Goal: Task Accomplishment & Management: Use online tool/utility

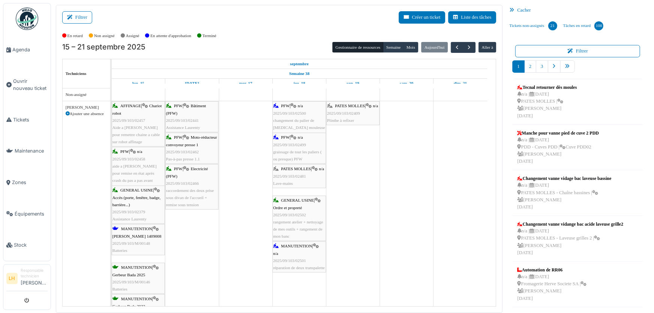
scroll to position [716, 0]
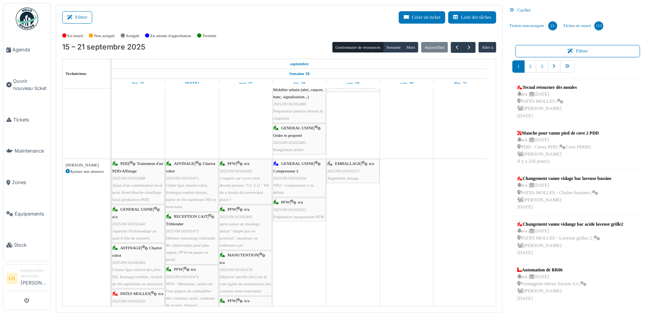
click at [348, 163] on span "EMBALLAGE" at bounding box center [348, 163] width 26 height 5
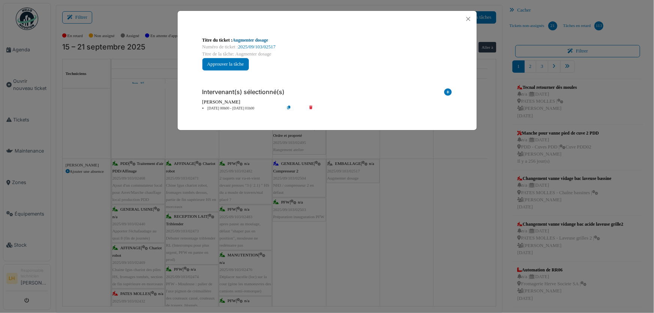
click at [258, 39] on link "Augmenter dosage" at bounding box center [251, 40] width 36 height 5
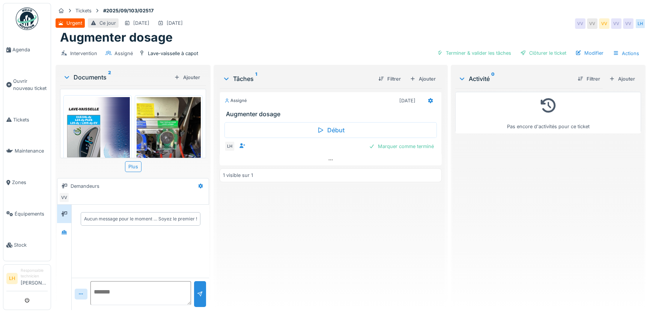
click at [87, 128] on img at bounding box center [97, 142] width 65 height 91
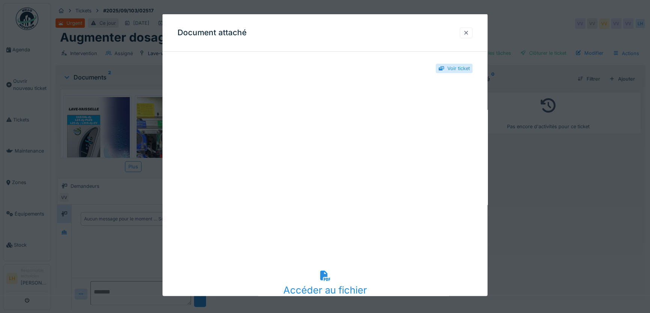
click at [469, 32] on div at bounding box center [466, 32] width 6 height 7
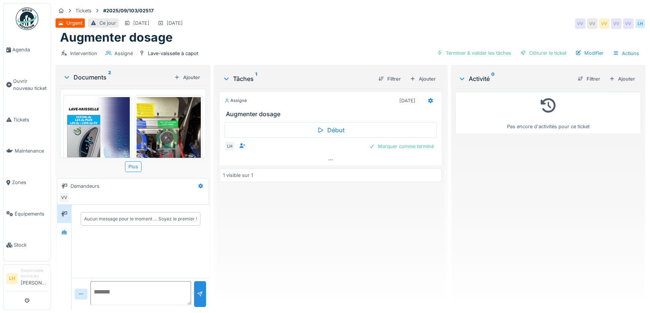
click at [167, 125] on img at bounding box center [169, 154] width 65 height 114
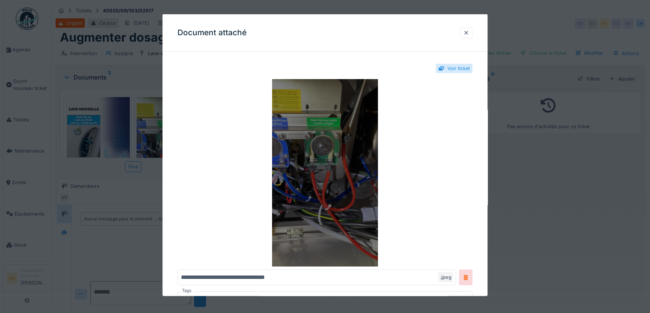
click at [334, 171] on img at bounding box center [324, 173] width 295 height 188
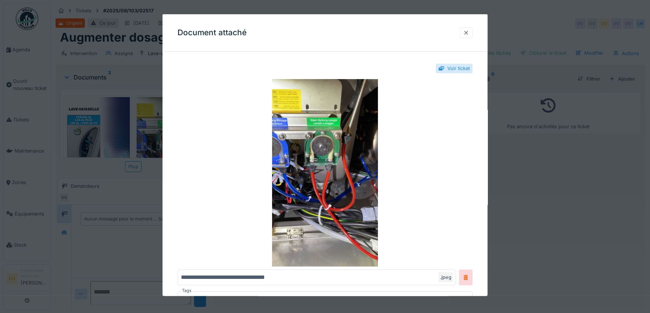
click at [467, 32] on div at bounding box center [466, 32] width 6 height 7
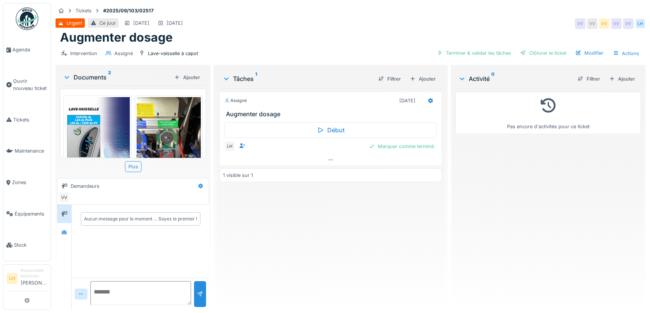
click at [86, 137] on img at bounding box center [97, 142] width 65 height 91
